Goal: Transaction & Acquisition: Purchase product/service

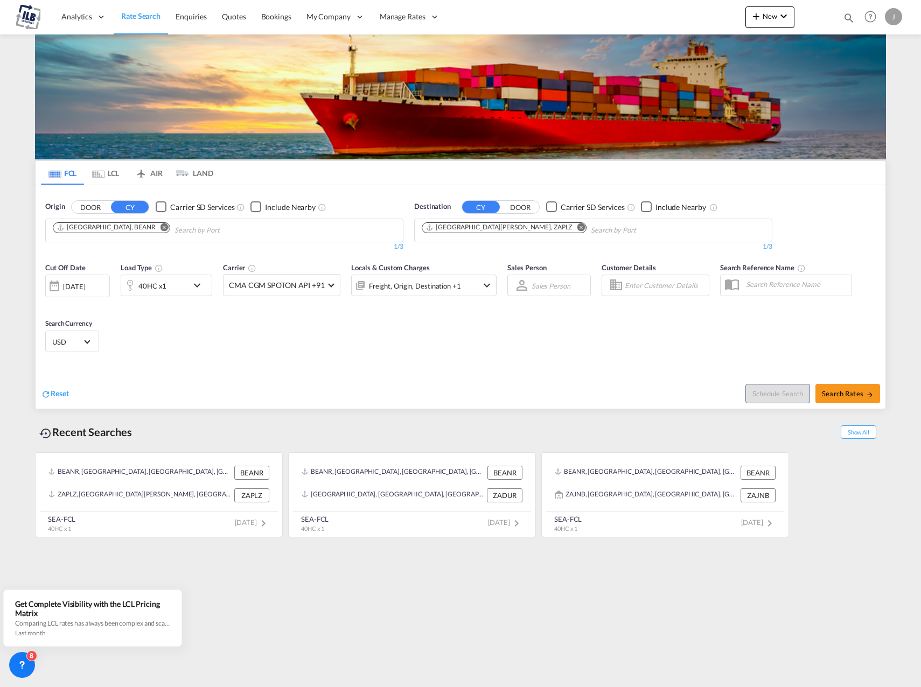
click at [161, 228] on md-icon "Remove" at bounding box center [165, 227] width 8 height 8
click at [127, 228] on input "Chips input." at bounding box center [104, 230] width 102 height 17
type input "[GEOGRAPHIC_DATA]"
click at [113, 251] on div "Bilbao Spain ESBIO" at bounding box center [136, 255] width 205 height 32
click at [577, 228] on md-icon "Remove" at bounding box center [581, 227] width 8 height 8
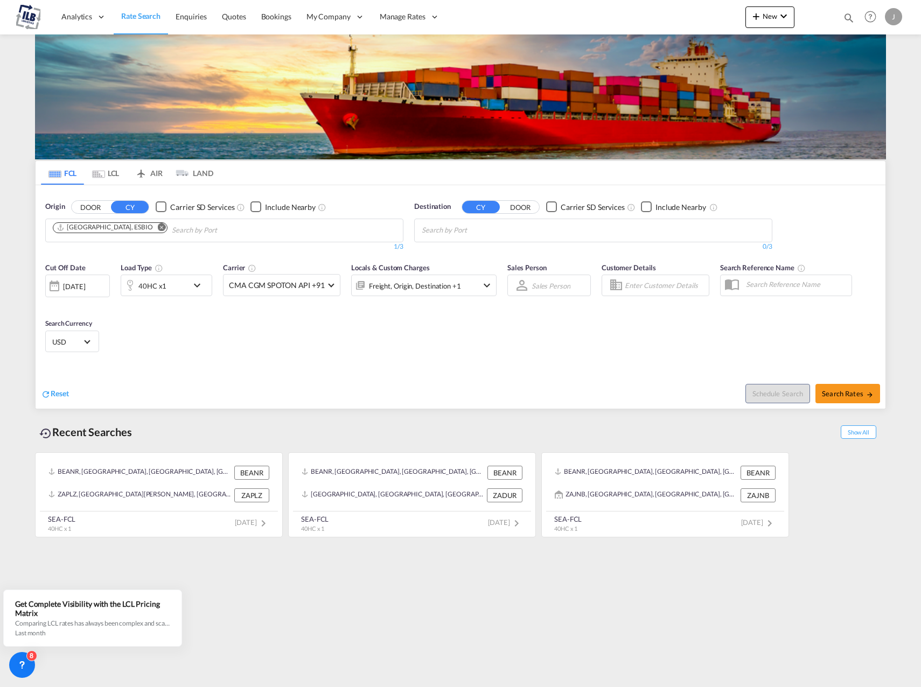
click at [488, 234] on body "Analytics Reports Dashboard Rate Search Enquiries Quotes Bookings" at bounding box center [460, 343] width 921 height 687
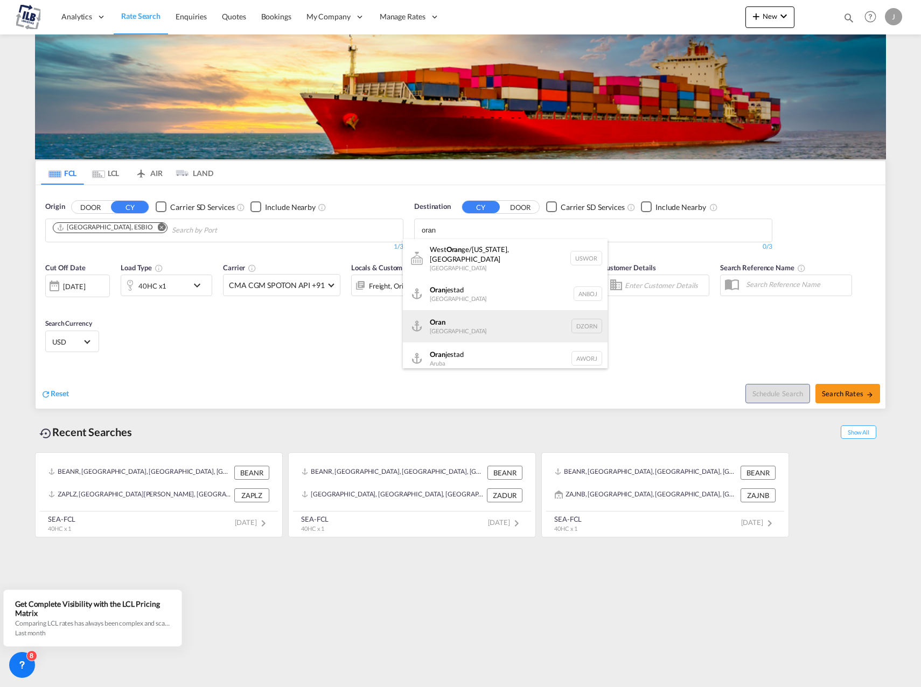
type input "oran"
click at [495, 314] on div "Oran [GEOGRAPHIC_DATA] [GEOGRAPHIC_DATA]" at bounding box center [505, 326] width 205 height 32
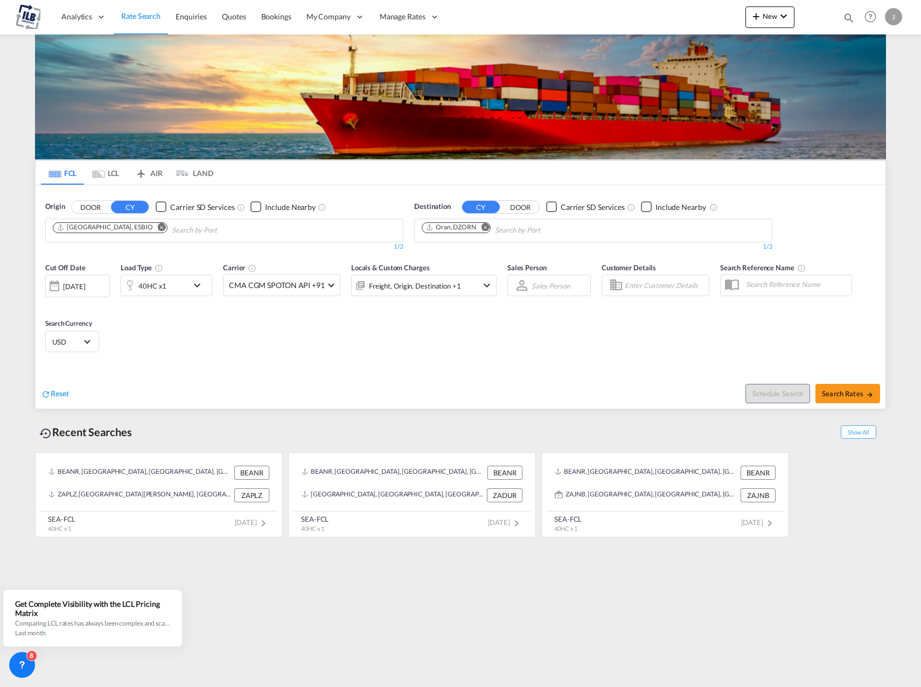
click at [204, 289] on md-icon "icon-chevron-down" at bounding box center [200, 285] width 18 height 13
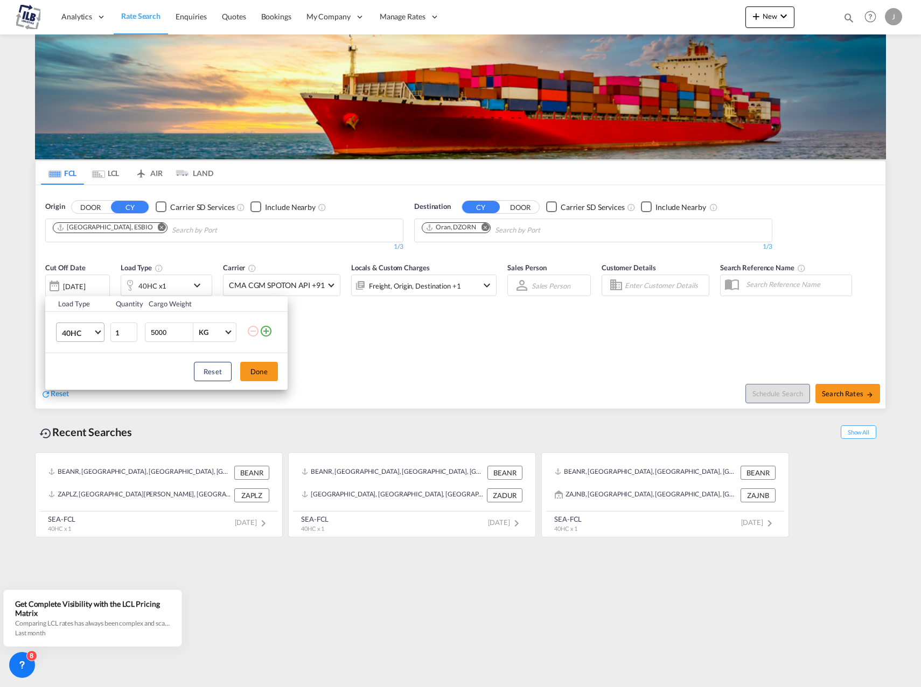
click at [102, 335] on md-select-value "40HC" at bounding box center [82, 332] width 43 height 18
click at [92, 373] on md-option "40OT" at bounding box center [89, 380] width 73 height 26
click at [261, 373] on button "Done" at bounding box center [259, 371] width 38 height 19
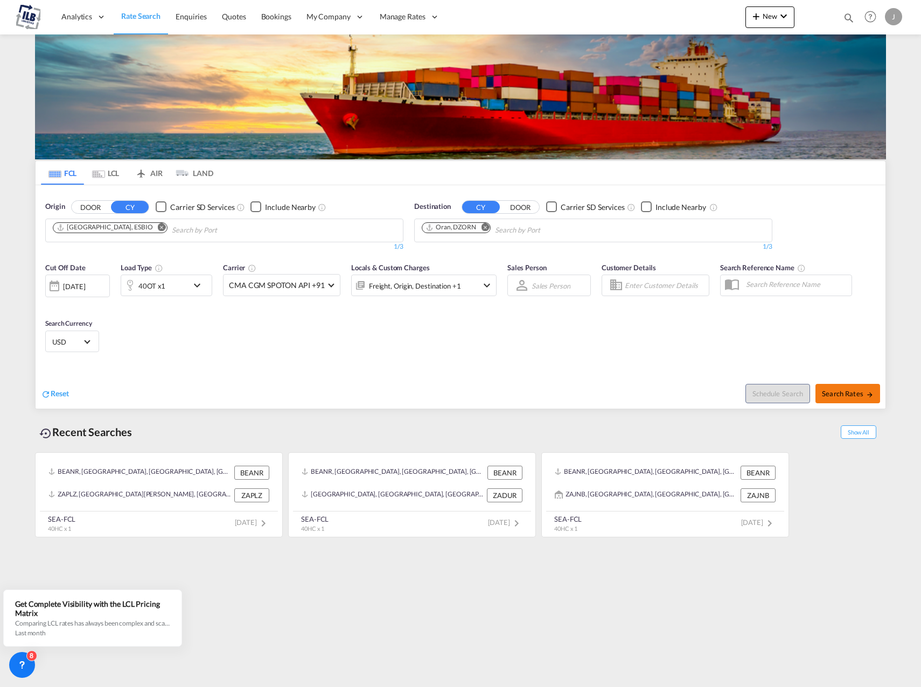
click at [859, 395] on span "Search Rates" at bounding box center [848, 394] width 52 height 9
type input "ESBIO to DZORN / [DATE]"
